Goal: Transaction & Acquisition: Obtain resource

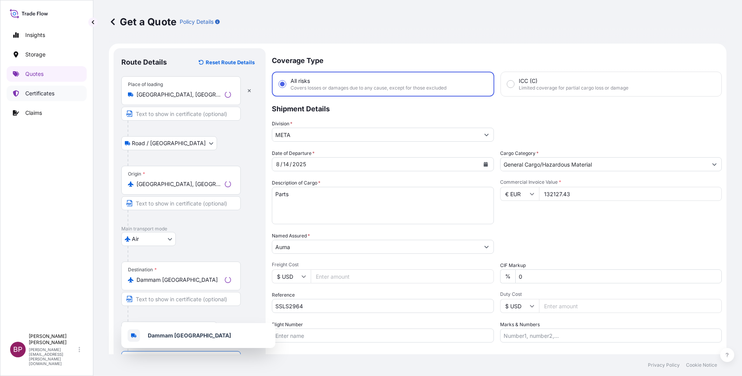
select select "Road / [GEOGRAPHIC_DATA]"
select select "Air"
select select "Road / [GEOGRAPHIC_DATA]"
click at [36, 73] on p "Quotes" at bounding box center [34, 74] width 18 height 8
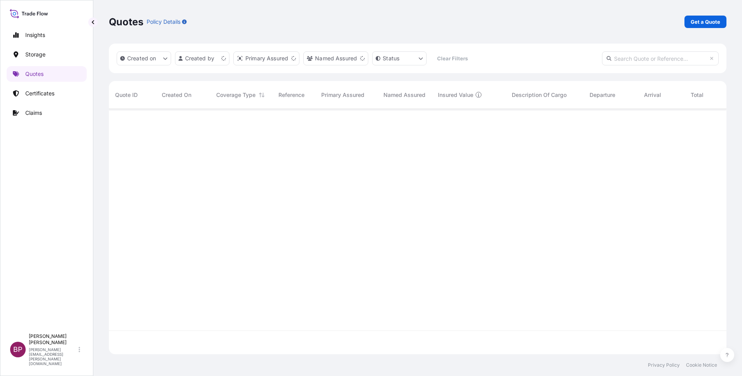
scroll to position [240, 609]
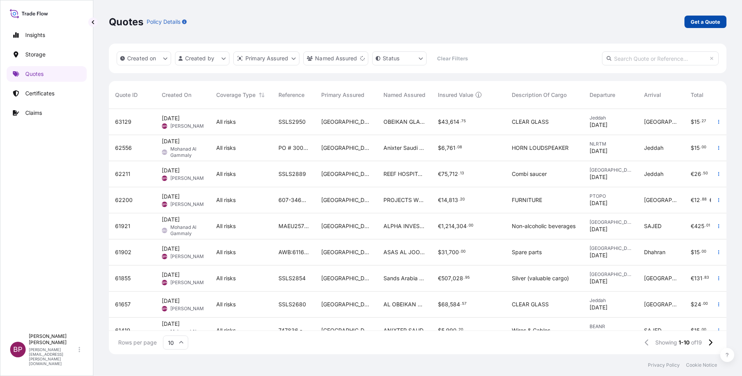
click at [714, 22] on p "Get a Quote" at bounding box center [706, 22] width 30 height 8
select select "Water"
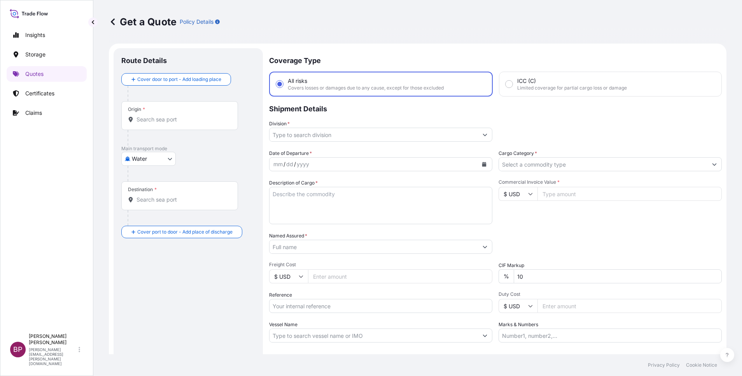
scroll to position [12, 0]
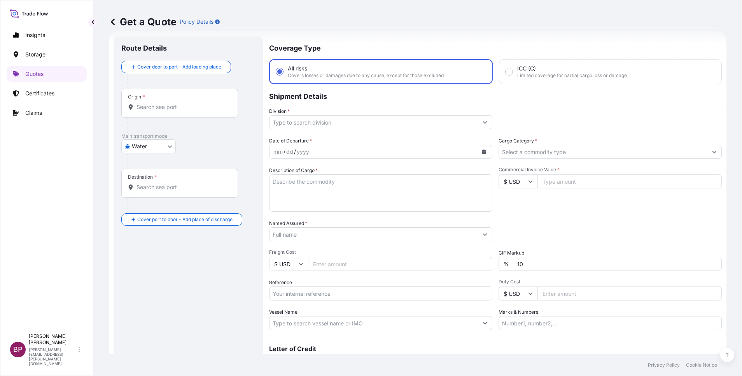
click at [575, 151] on input "Cargo Category *" at bounding box center [603, 152] width 208 height 14
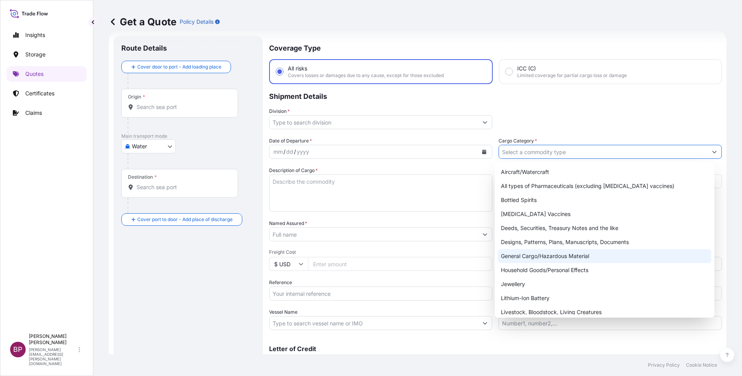
click at [543, 258] on div "General Cargo/Hazardous Material" at bounding box center [605, 256] width 214 height 14
type input "General Cargo/Hazardous Material"
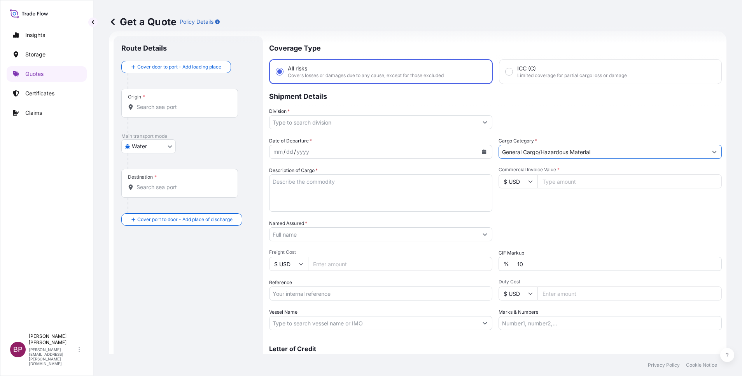
click at [409, 124] on input "Division *" at bounding box center [374, 122] width 208 height 14
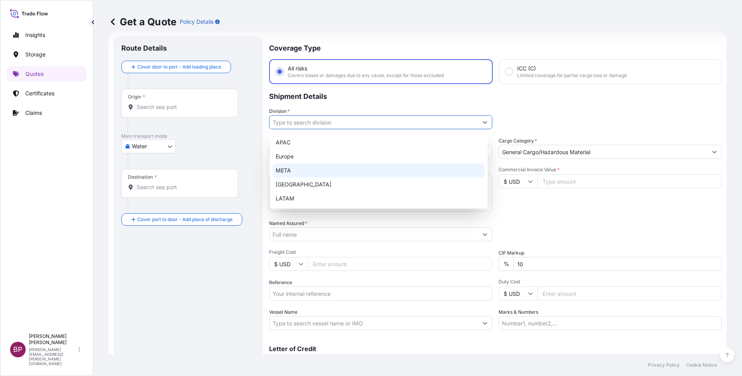
click at [322, 170] on div "META" at bounding box center [379, 170] width 212 height 14
type input "META"
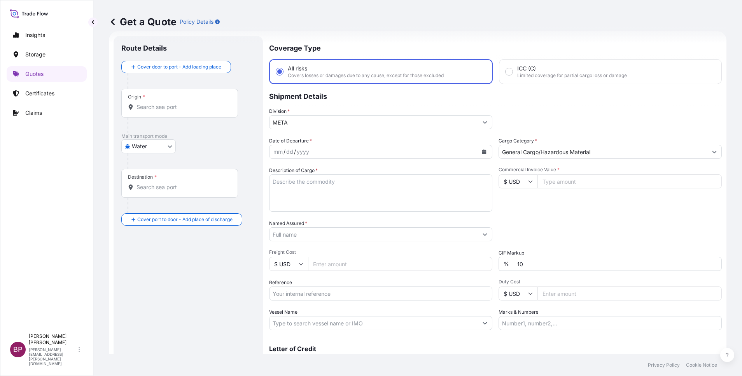
click at [551, 184] on input "Commercial Invoice Value *" at bounding box center [630, 181] width 184 height 14
click at [520, 180] on input "$ USD" at bounding box center [518, 181] width 39 height 14
drag, startPoint x: 514, startPoint y: 205, endPoint x: 518, endPoint y: 202, distance: 5.3
click at [515, 205] on div "€ EUR" at bounding box center [513, 202] width 33 height 15
type input "€ EUR"
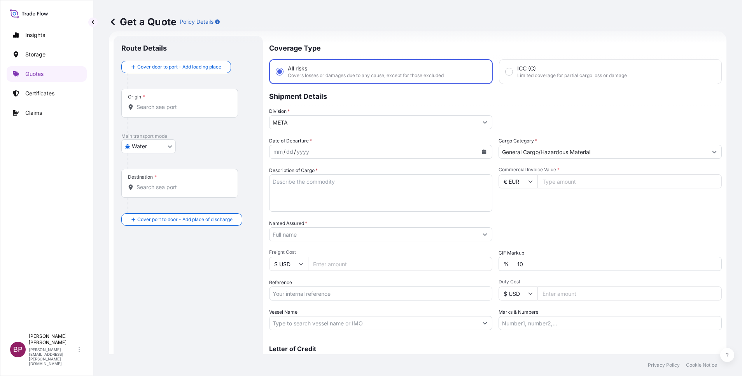
click at [550, 184] on input "Commercial Invoice Value *" at bounding box center [630, 181] width 184 height 14
type input "32590.5"
drag, startPoint x: 514, startPoint y: 263, endPoint x: 463, endPoint y: 255, distance: 51.9
click at [471, 255] on div "Date of Departure * mm / dd / yyyy Cargo Category * General Cargo/Hazardous Mat…" at bounding box center [495, 233] width 453 height 193
type input "0"
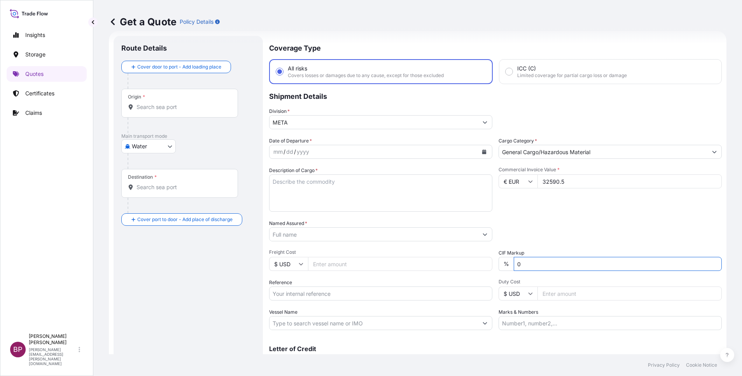
click at [538, 225] on div "Packing Category Type to search a container mode Please select a primary mode o…" at bounding box center [610, 230] width 223 height 22
drag, startPoint x: 359, startPoint y: 194, endPoint x: 394, endPoint y: 212, distance: 39.0
click at [359, 192] on textarea "Description of Cargo *" at bounding box center [380, 192] width 223 height 37
paste textarea "COMMUNICATION EQUIPMENT"
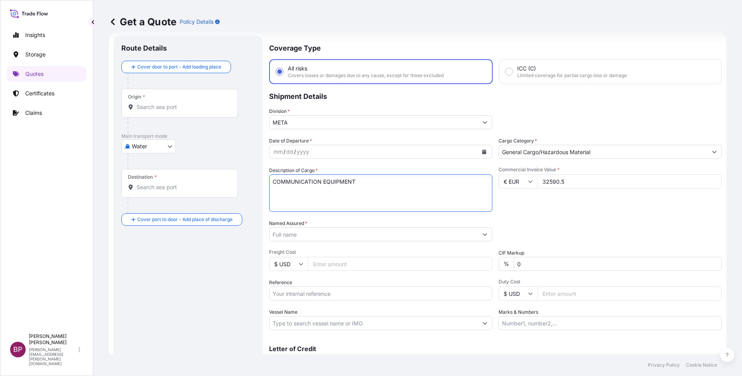
type textarea "COMMUNICATION EQUIPMENT"
click at [319, 292] on input "Reference" at bounding box center [380, 293] width 223 height 14
paste input "SSLS2949"
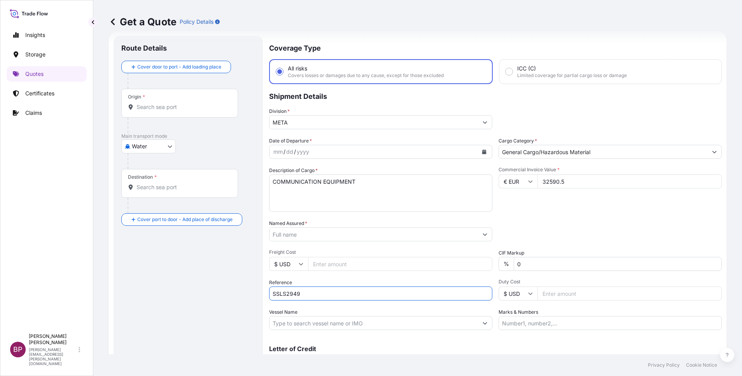
type input "SSLS2949"
click at [321, 230] on input "Named Assured *" at bounding box center [372, 234] width 204 height 14
paste input "INTERNATIONAL SECURITY AND COMMUNICATION CO"
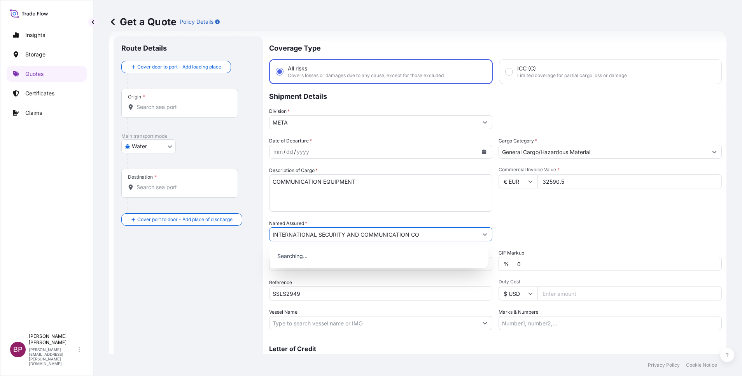
type input "INTERNATIONAL SECURITY AND COMMUNICATION CO"
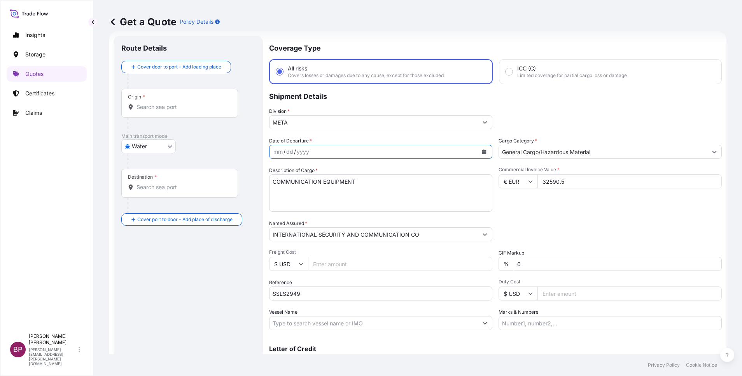
click at [482, 151] on icon "Calendar" at bounding box center [484, 151] width 4 height 5
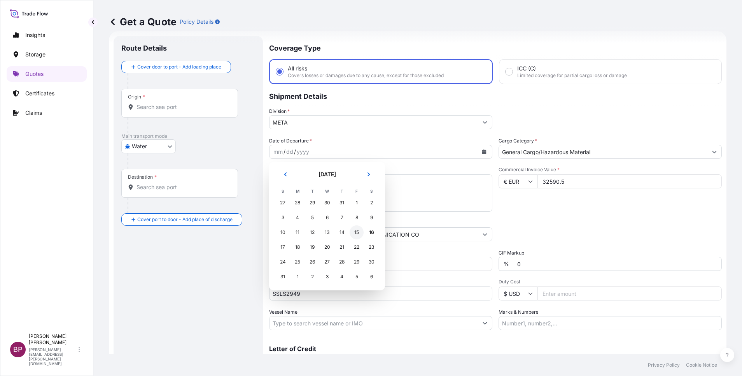
click at [358, 232] on div "15" at bounding box center [357, 232] width 14 height 14
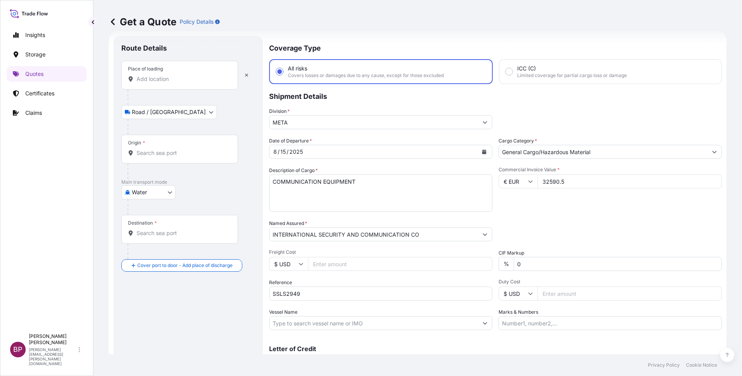
click at [174, 75] on div "Place of loading" at bounding box center [179, 75] width 117 height 29
click at [174, 75] on input "Place of loading" at bounding box center [183, 79] width 92 height 8
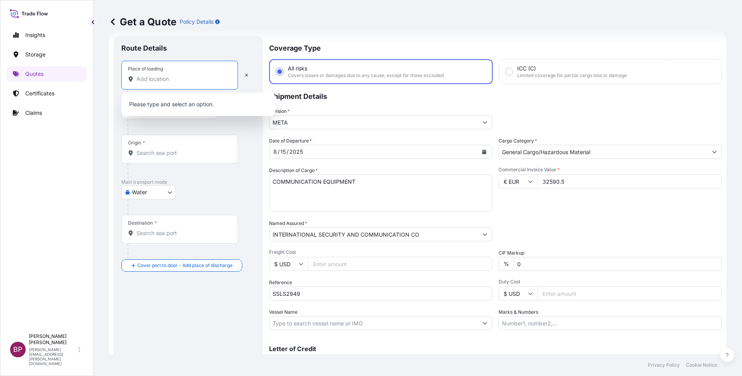
paste input "[GEOGRAPHIC_DATA]"
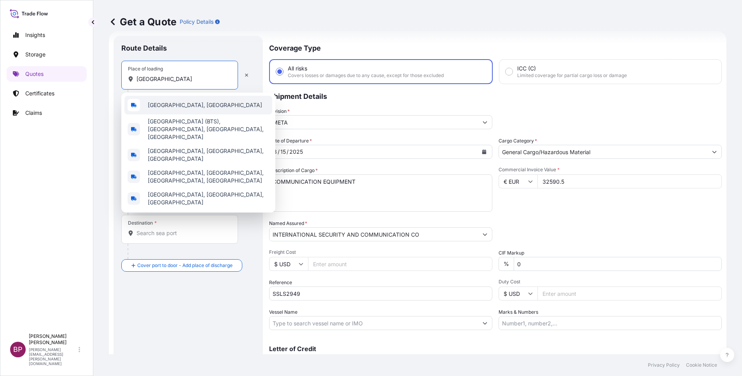
click at [206, 103] on div "[GEOGRAPHIC_DATA], [GEOGRAPHIC_DATA]" at bounding box center [198, 105] width 148 height 19
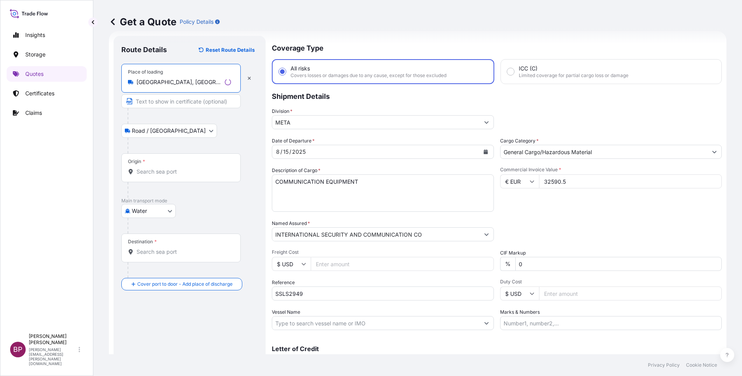
type input "[GEOGRAPHIC_DATA], [GEOGRAPHIC_DATA]"
click at [171, 169] on input "Origin *" at bounding box center [184, 172] width 95 height 8
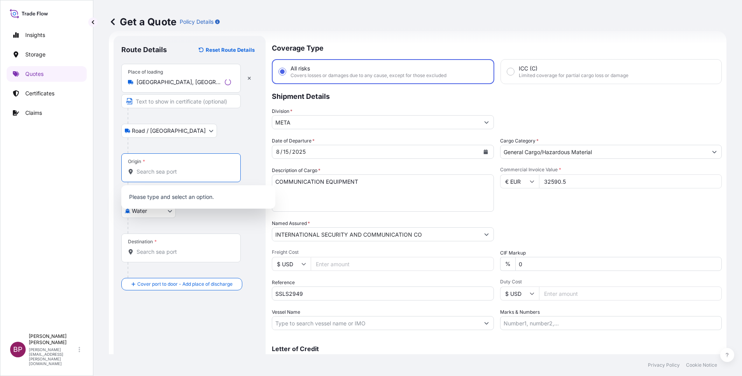
paste input "[GEOGRAPHIC_DATA]"
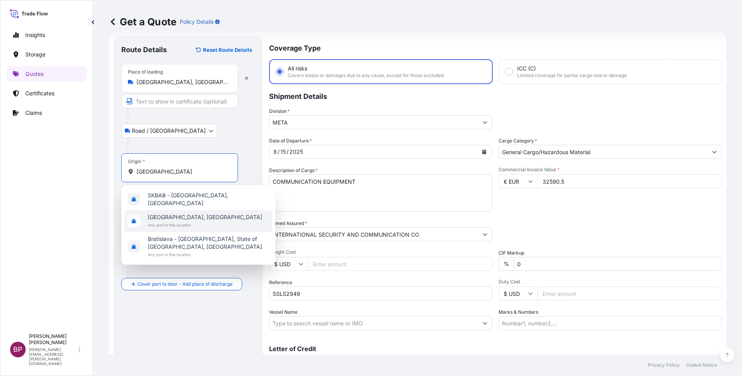
click at [193, 217] on span "[GEOGRAPHIC_DATA], [GEOGRAPHIC_DATA]" at bounding box center [205, 217] width 114 height 8
type input "[GEOGRAPHIC_DATA], [GEOGRAPHIC_DATA]"
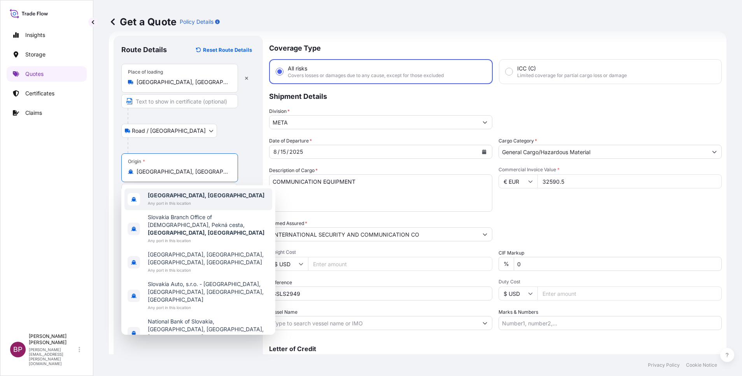
click at [175, 204] on span "Any port in this location" at bounding box center [206, 203] width 117 height 8
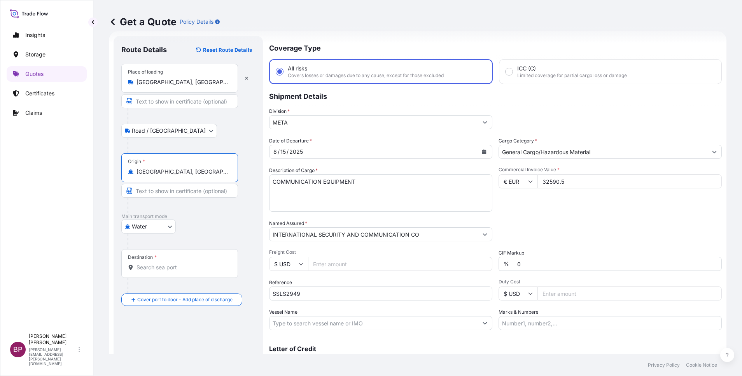
click at [162, 267] on input "Destination *" at bounding box center [183, 267] width 92 height 8
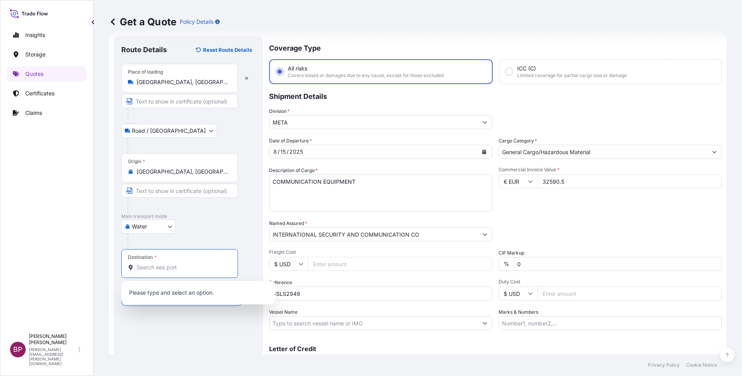
paste input "Dammam"
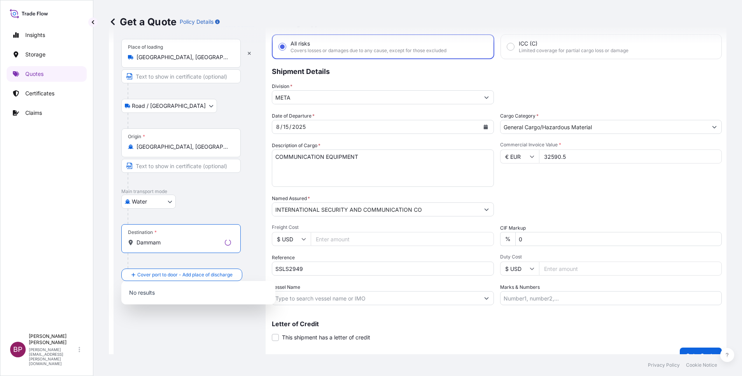
scroll to position [51, 0]
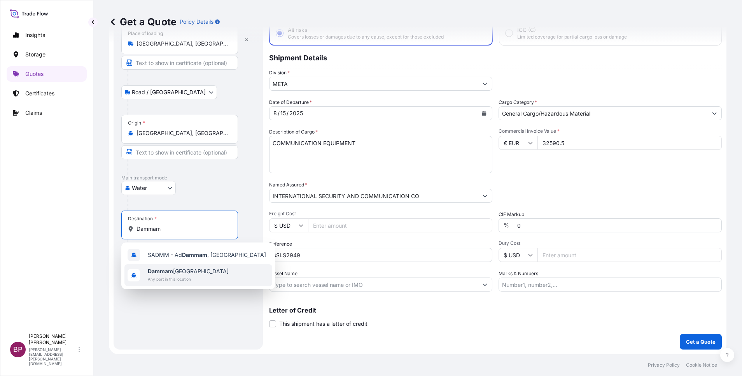
click at [174, 274] on span "Dammam [GEOGRAPHIC_DATA]" at bounding box center [188, 271] width 81 height 8
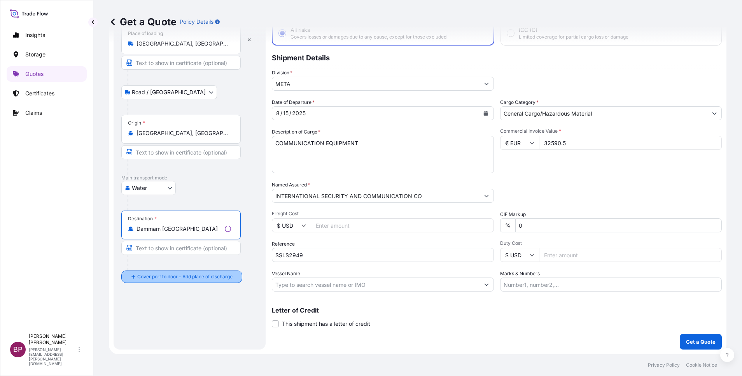
type input "Dammam [GEOGRAPHIC_DATA]"
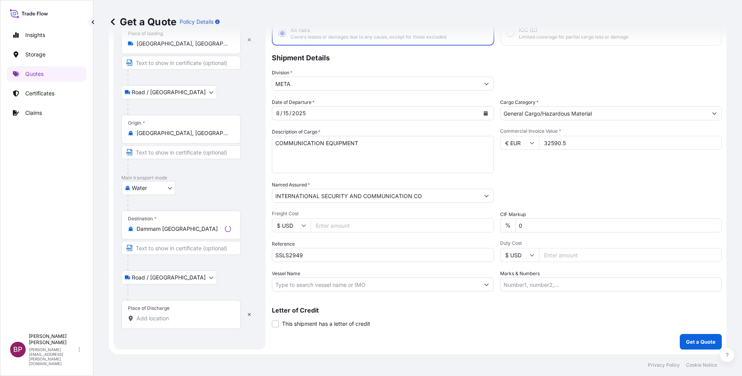
click at [167, 321] on input "Place of Discharge" at bounding box center [184, 318] width 95 height 8
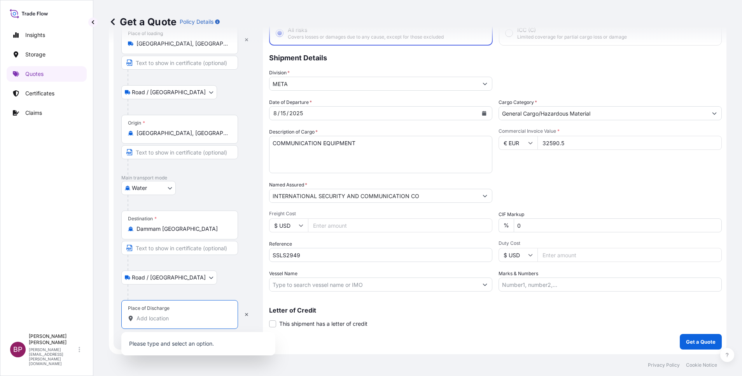
paste input "Dammam"
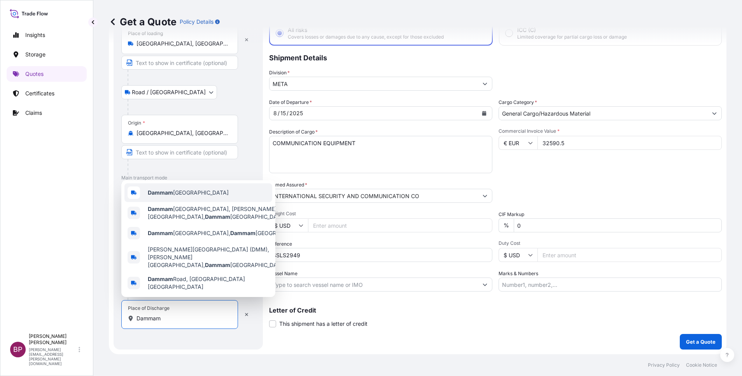
click at [200, 196] on span "Dammam [GEOGRAPHIC_DATA]" at bounding box center [188, 193] width 81 height 8
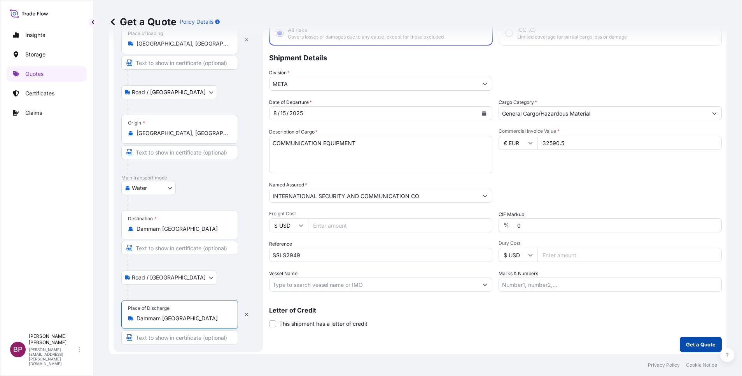
type input "Dammam [GEOGRAPHIC_DATA]"
click at [690, 343] on p "Get a Quote" at bounding box center [701, 344] width 30 height 8
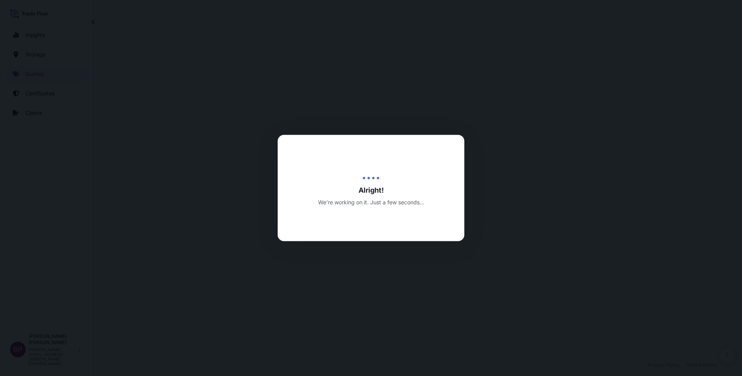
select select "Road / [GEOGRAPHIC_DATA]"
select select "Water"
select select "Road / [GEOGRAPHIC_DATA]"
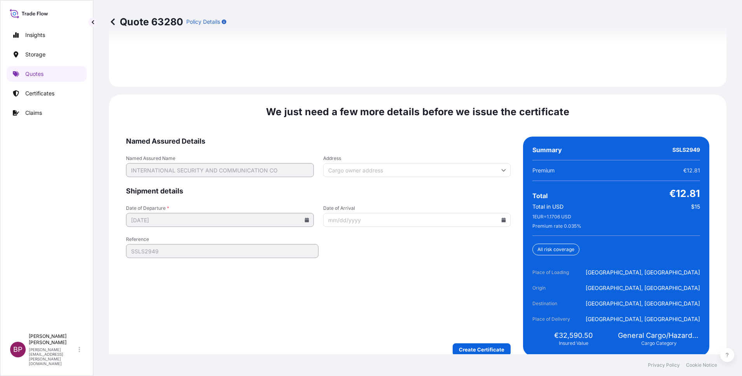
scroll to position [1193, 0]
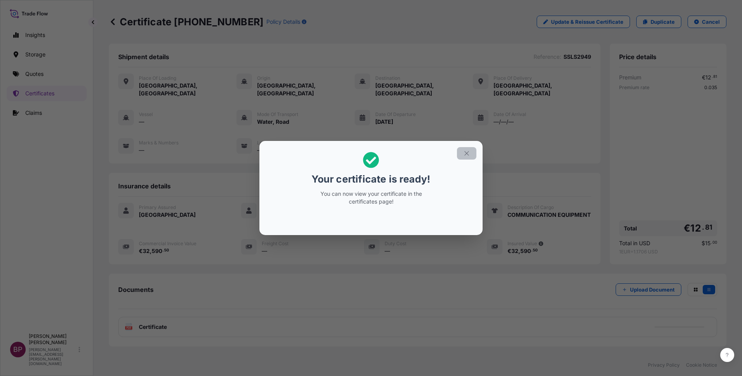
click at [468, 155] on icon "button" at bounding box center [466, 153] width 7 height 7
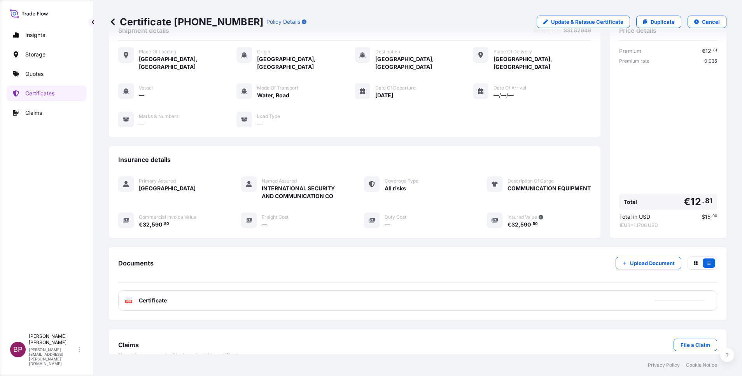
scroll to position [41, 0]
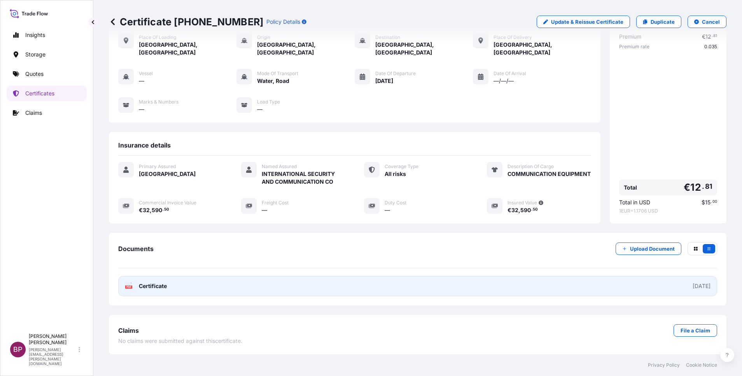
click at [143, 284] on span "Certificate" at bounding box center [153, 286] width 28 height 8
